Goal: Check status: Check status

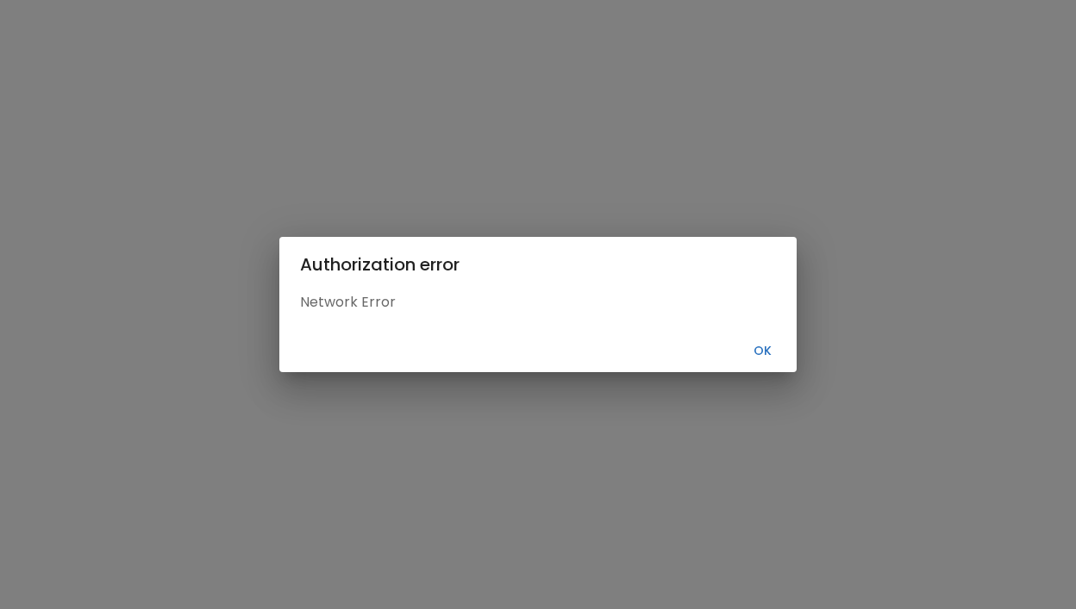
click at [765, 357] on button "Ok" at bounding box center [761, 351] width 55 height 28
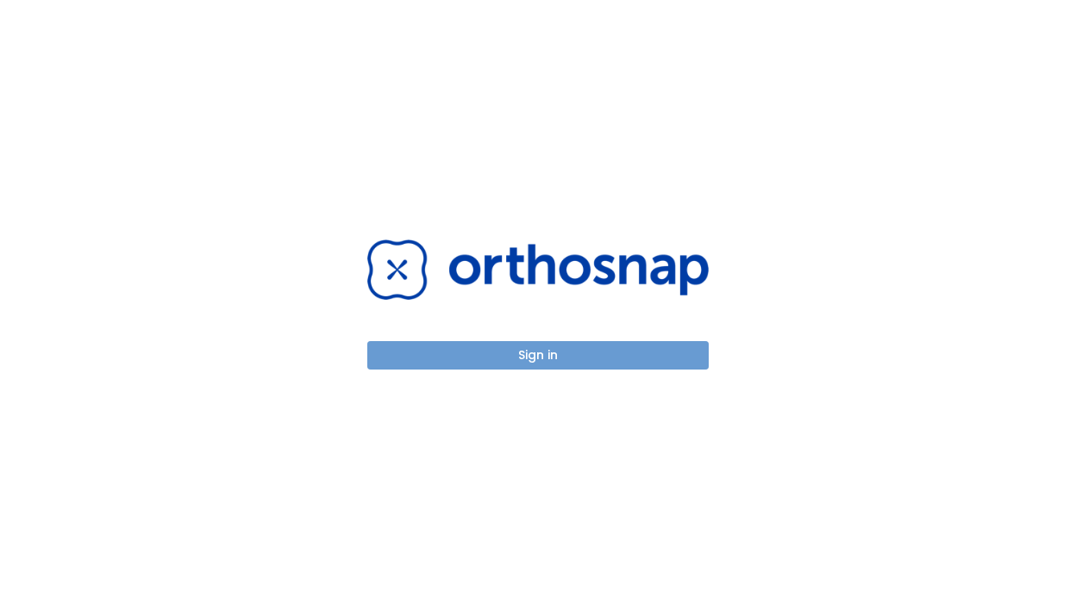
click at [546, 363] on button "Sign in" at bounding box center [537, 355] width 341 height 28
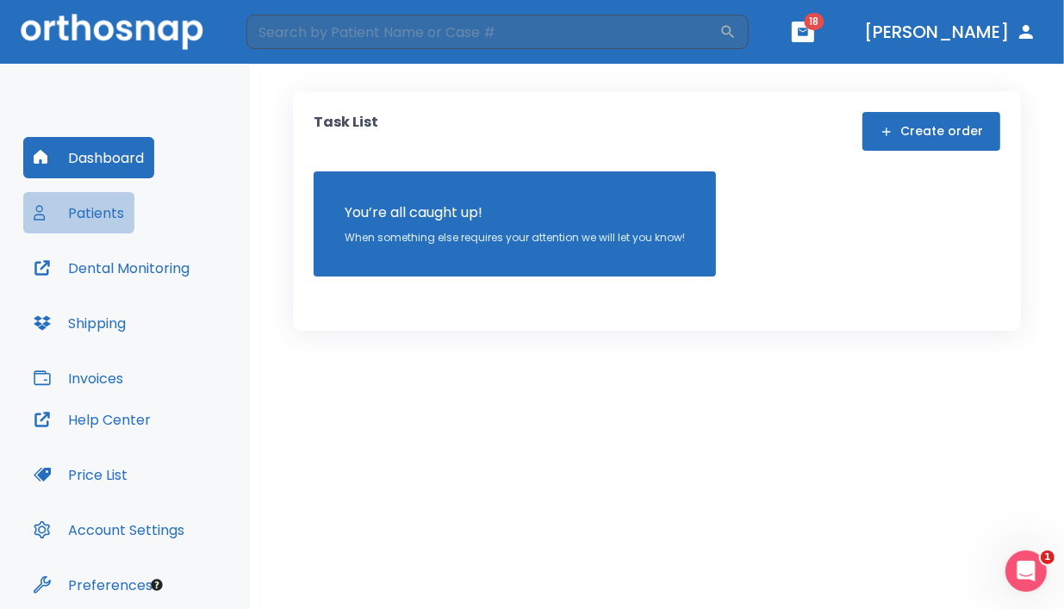
click at [101, 214] on button "Patients" at bounding box center [78, 212] width 111 height 41
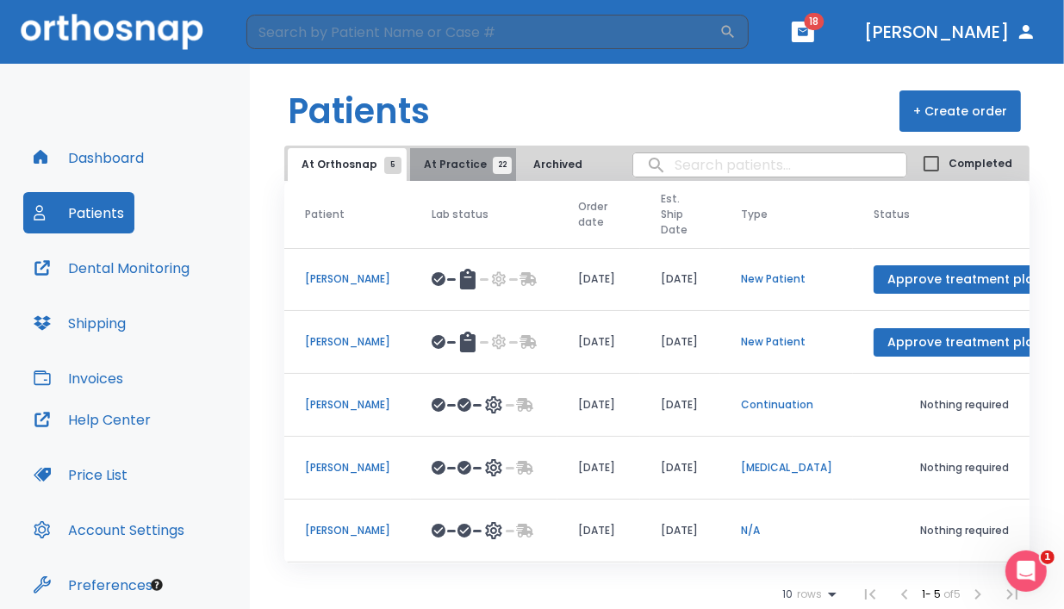
click at [459, 165] on span "At Practice 22" at bounding box center [463, 165] width 78 height 16
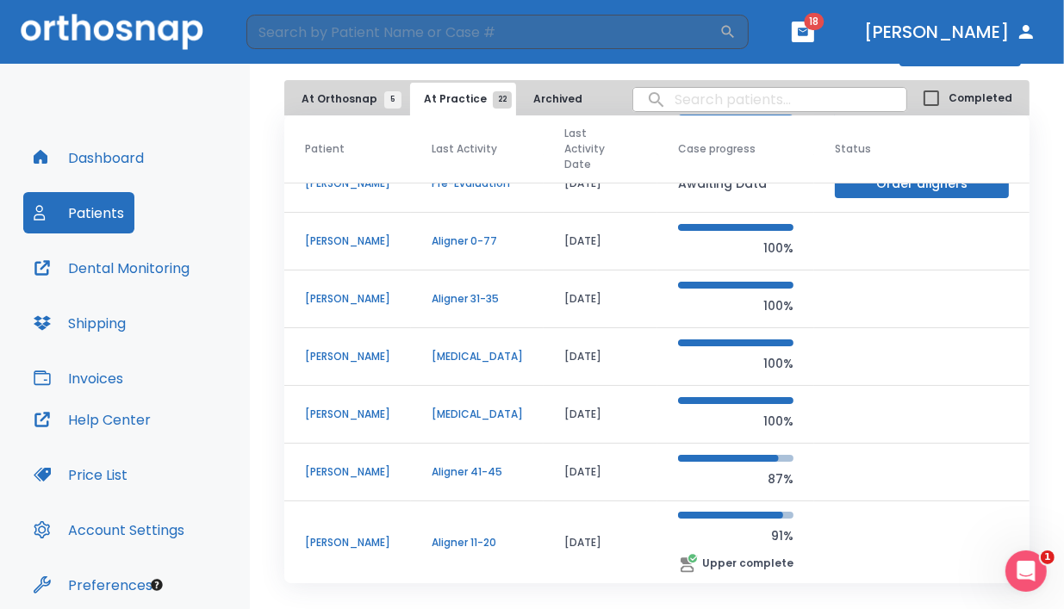
scroll to position [88, 0]
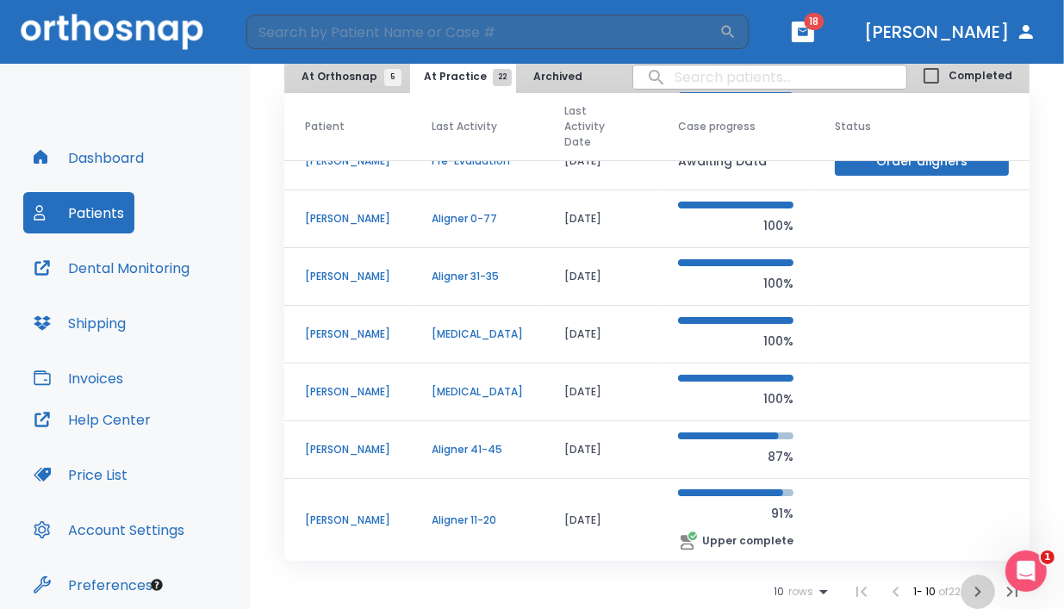
click at [968, 588] on icon "button" at bounding box center [978, 592] width 21 height 21
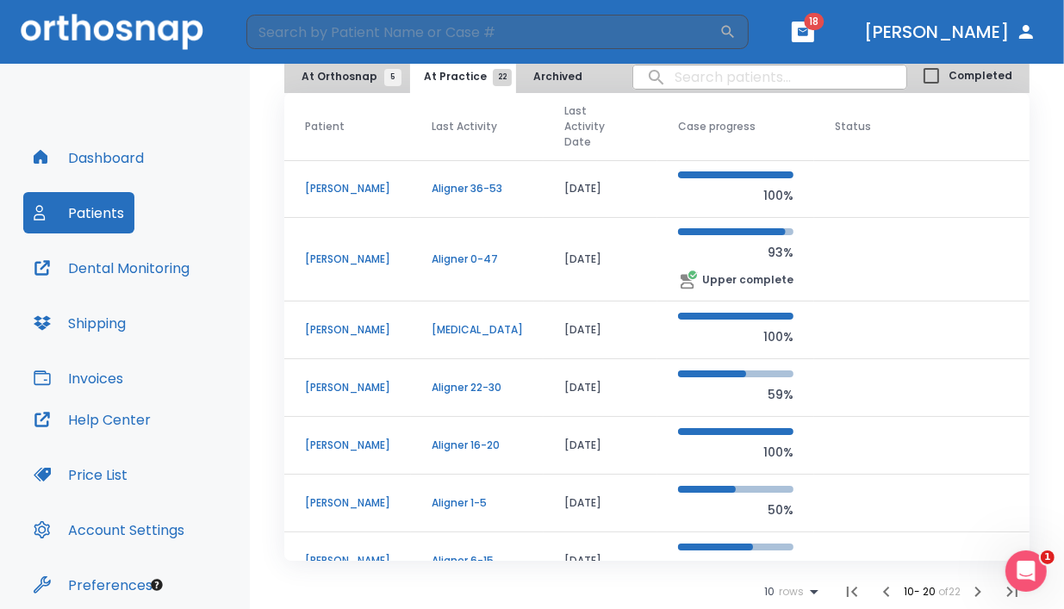
click at [355, 381] on p "Brittany Somerville" at bounding box center [347, 388] width 85 height 16
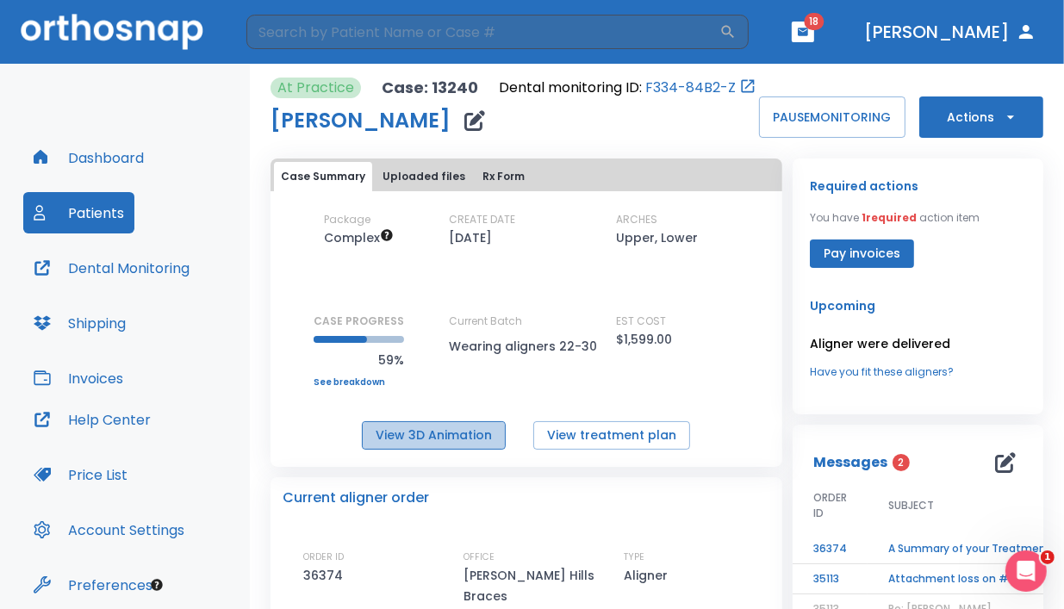
click at [454, 450] on button "View 3D Animation" at bounding box center [434, 435] width 144 height 28
